Goal: Task Accomplishment & Management: Use online tool/utility

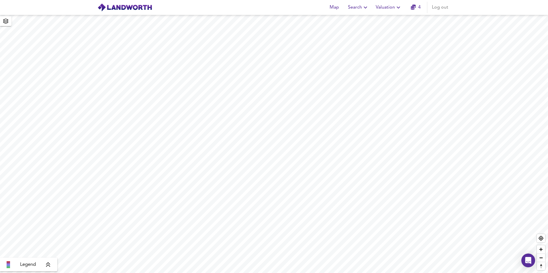
click at [388, 9] on span "Valuation" at bounding box center [388, 7] width 26 height 8
click at [388, 21] on li "New Valuation Report" at bounding box center [388, 20] width 68 height 10
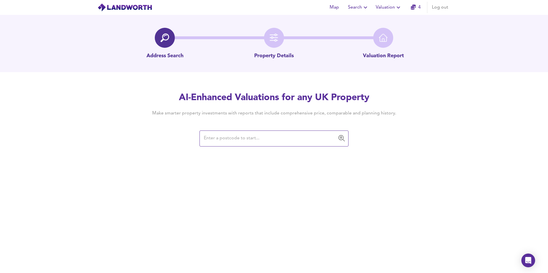
click at [267, 137] on input "text" at bounding box center [269, 138] width 135 height 11
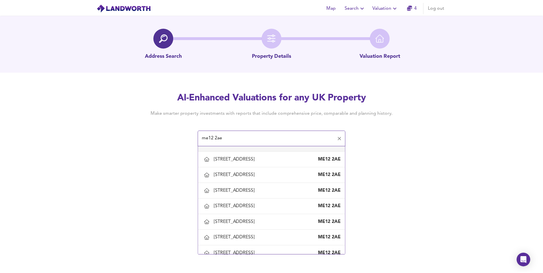
scroll to position [430, 0]
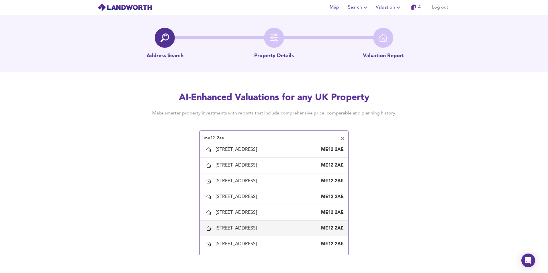
click at [246, 227] on div "[STREET_ADDRESS]" at bounding box center [237, 228] width 43 height 6
type input "[STREET_ADDRESS]"
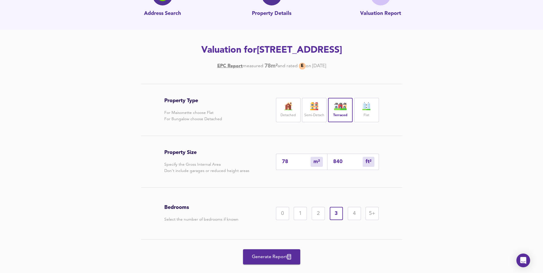
scroll to position [55, 0]
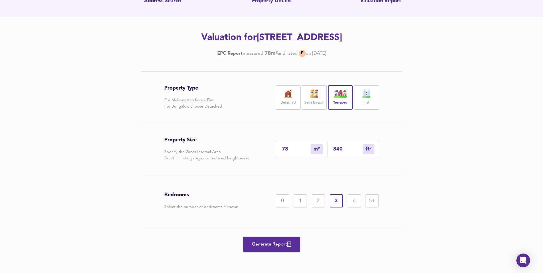
click at [290, 248] on span "Generate Report" at bounding box center [272, 245] width 46 height 8
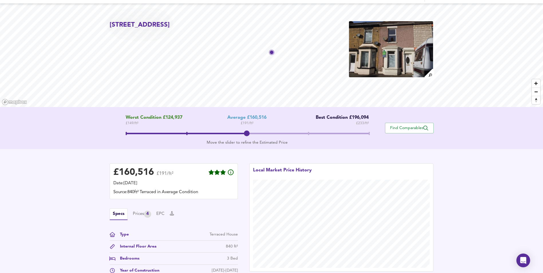
scroll to position [8, 0]
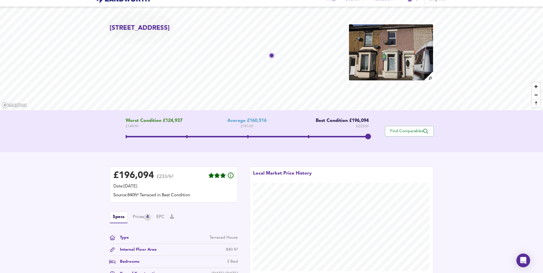
drag, startPoint x: 247, startPoint y: 136, endPoint x: 371, endPoint y: 131, distance: 124.1
click at [371, 134] on span at bounding box center [368, 137] width 6 height 6
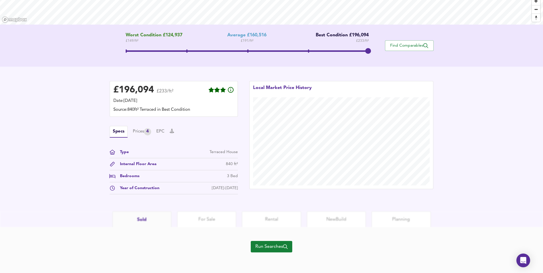
scroll to position [37, 0]
